Goal: Check status: Check status

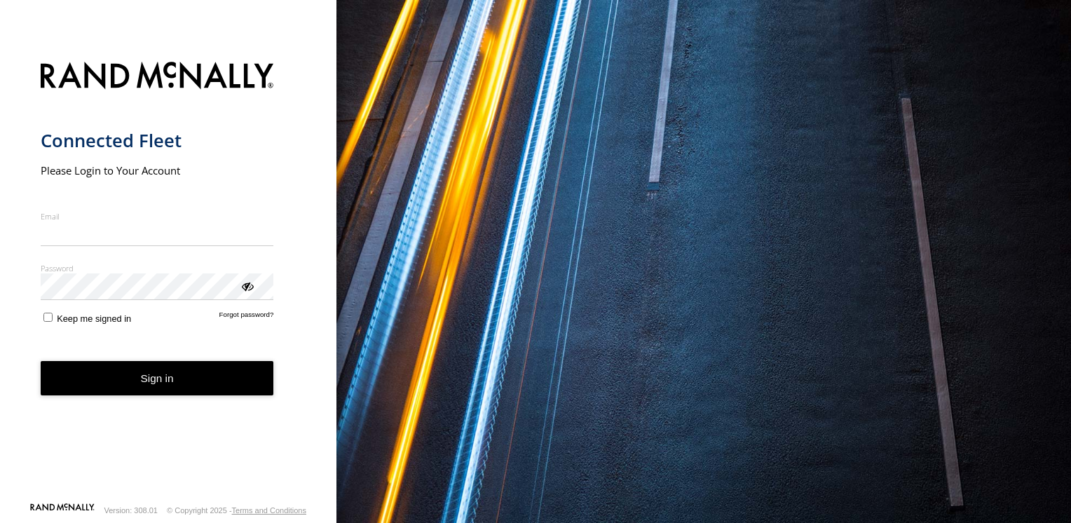
type input "**********"
click at [126, 391] on button "Sign in" at bounding box center [158, 378] width 234 height 34
click at [152, 382] on button "Sign in" at bounding box center [158, 378] width 234 height 34
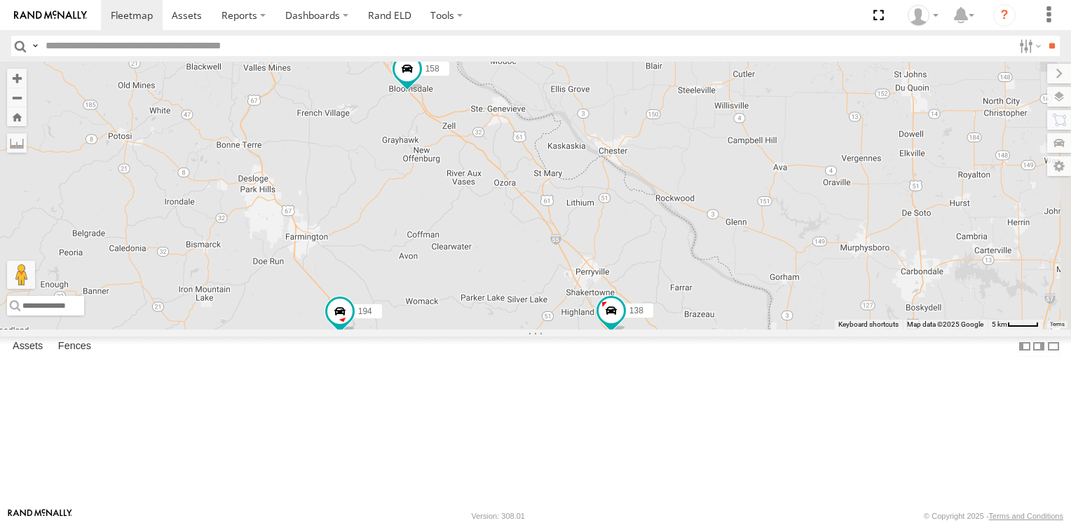
drag, startPoint x: 823, startPoint y: 386, endPoint x: 713, endPoint y: 356, distance: 113.7
click at [713, 329] on div "140 122 108 154 208 14 104 12 188 182 96 92 158 116 194 138" at bounding box center [535, 195] width 1071 height 267
click at [618, 319] on span at bounding box center [605, 306] width 25 height 25
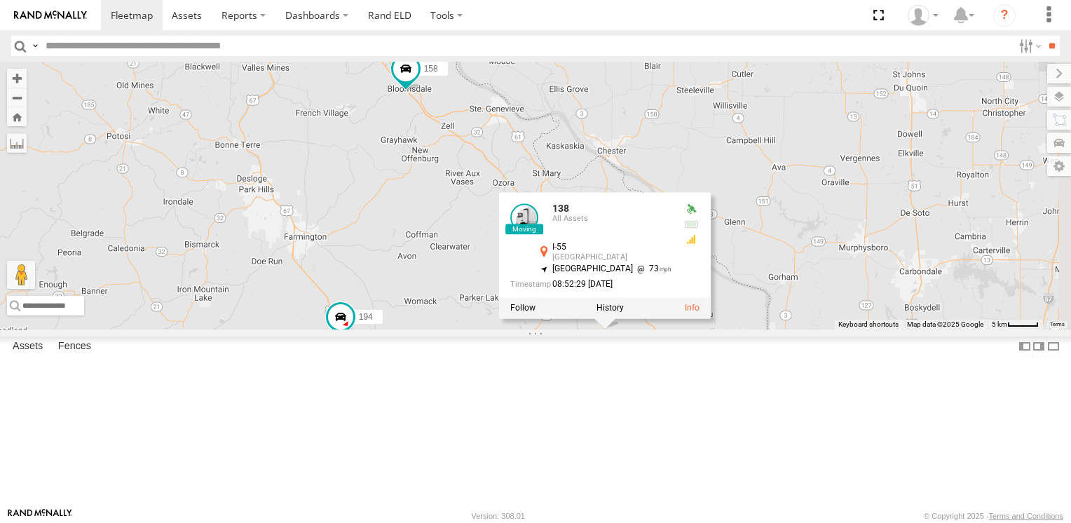
click at [624, 313] on label at bounding box center [610, 308] width 27 height 10
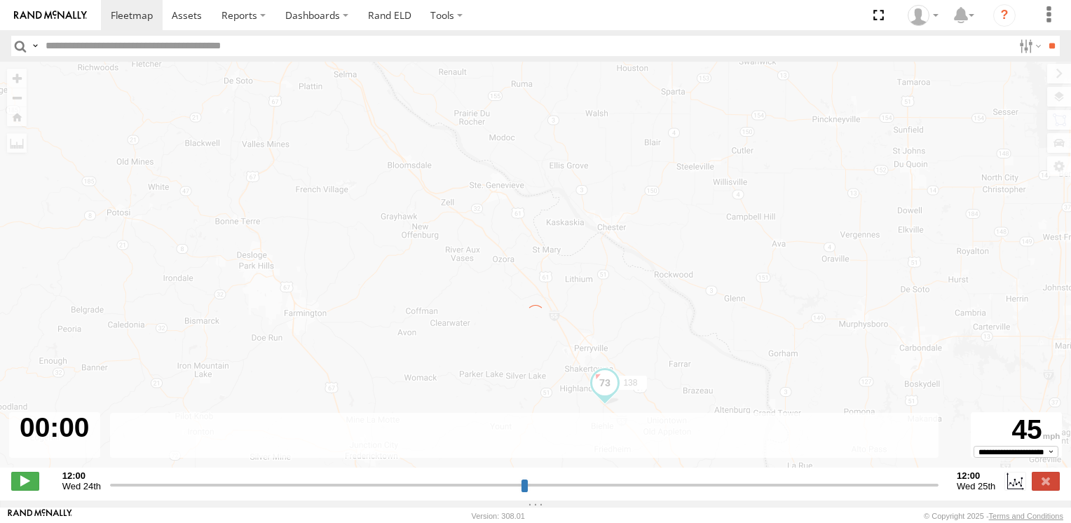
type input "**********"
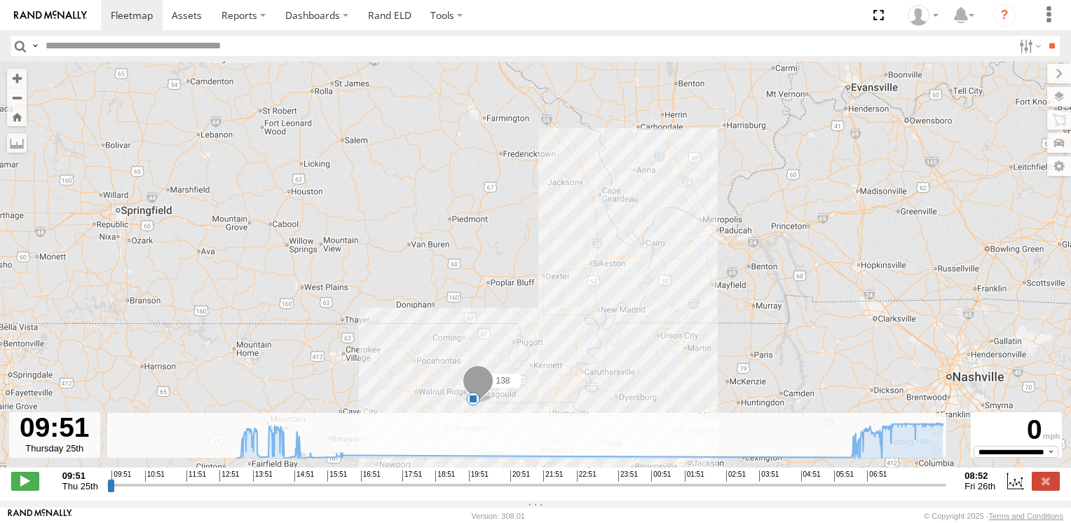
click at [239, 466] on div "138 16:20 Thu" at bounding box center [535, 272] width 1071 height 421
click at [286, 466] on div "138 16:20 Thu" at bounding box center [535, 272] width 1071 height 421
click at [292, 461] on icon at bounding box center [295, 455] width 11 height 11
click at [278, 470] on div "138 16:20 Thu" at bounding box center [535, 272] width 1071 height 421
click at [277, 458] on icon at bounding box center [590, 440] width 720 height 35
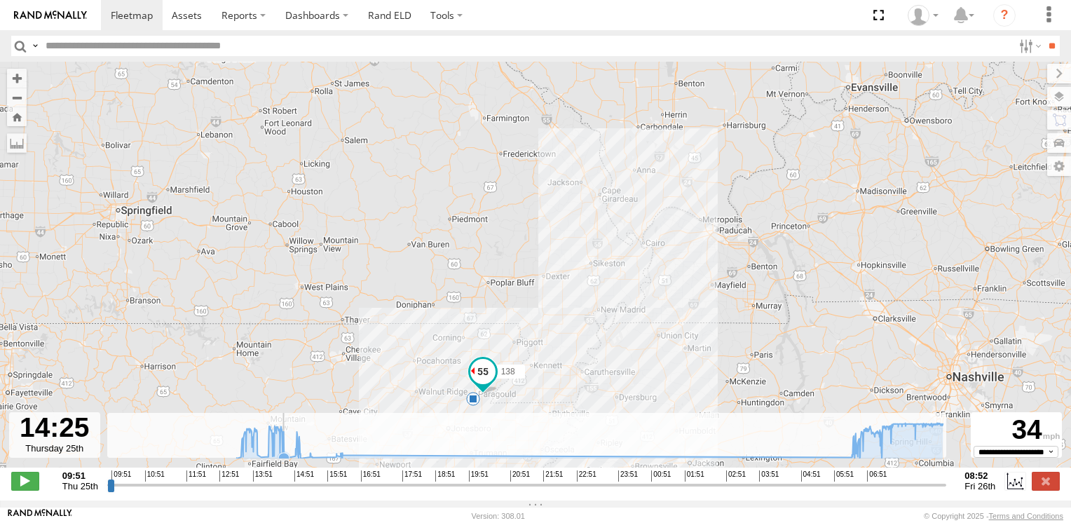
click at [282, 461] on icon at bounding box center [283, 458] width 11 height 11
click at [852, 467] on div "138 16:20 Thu" at bounding box center [535, 272] width 1071 height 421
click at [848, 459] on icon at bounding box center [851, 457] width 11 height 11
click at [283, 468] on div "138 16:20 Thu" at bounding box center [535, 272] width 1071 height 421
click at [227, 471] on div "138 16:20 Thu" at bounding box center [535, 272] width 1071 height 421
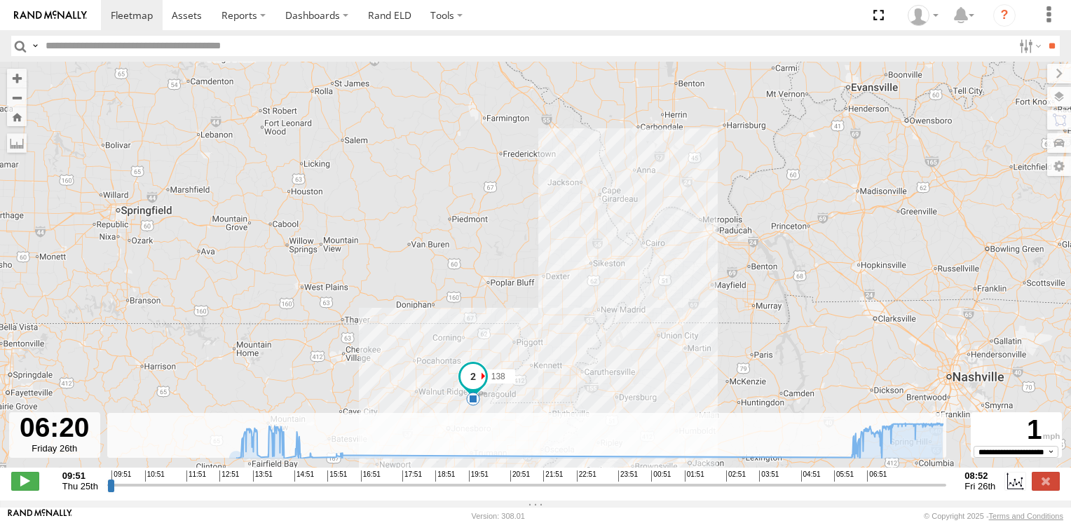
click at [250, 467] on div "138 16:20 Thu" at bounding box center [535, 272] width 1071 height 421
click at [387, 458] on icon at bounding box center [590, 440] width 720 height 35
click at [288, 463] on icon at bounding box center [295, 456] width 14 height 14
click at [294, 458] on icon at bounding box center [590, 440] width 720 height 35
click at [271, 467] on div "138 16:20 Thu" at bounding box center [535, 272] width 1071 height 421
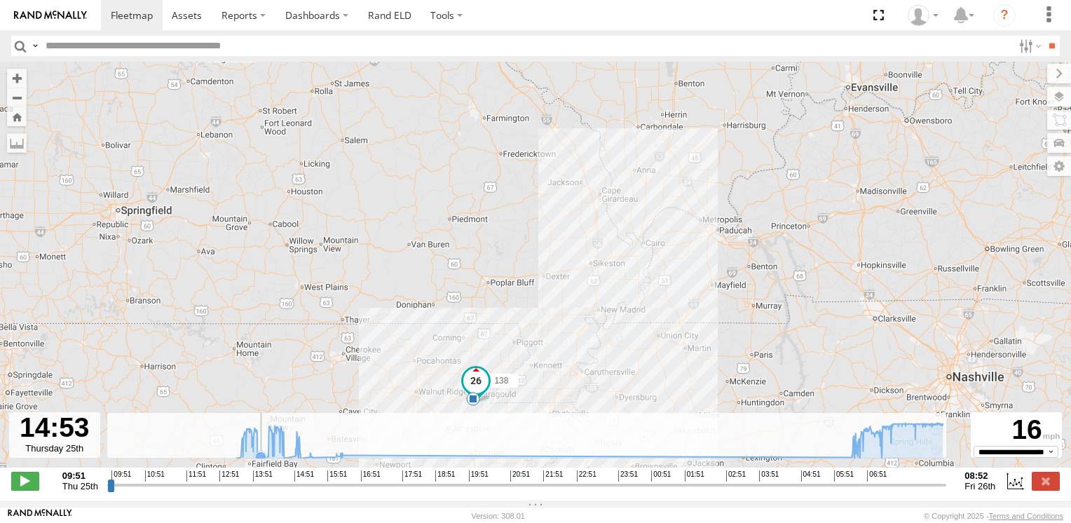
click at [257, 463] on icon at bounding box center [260, 457] width 11 height 11
